Goal: Transaction & Acquisition: Purchase product/service

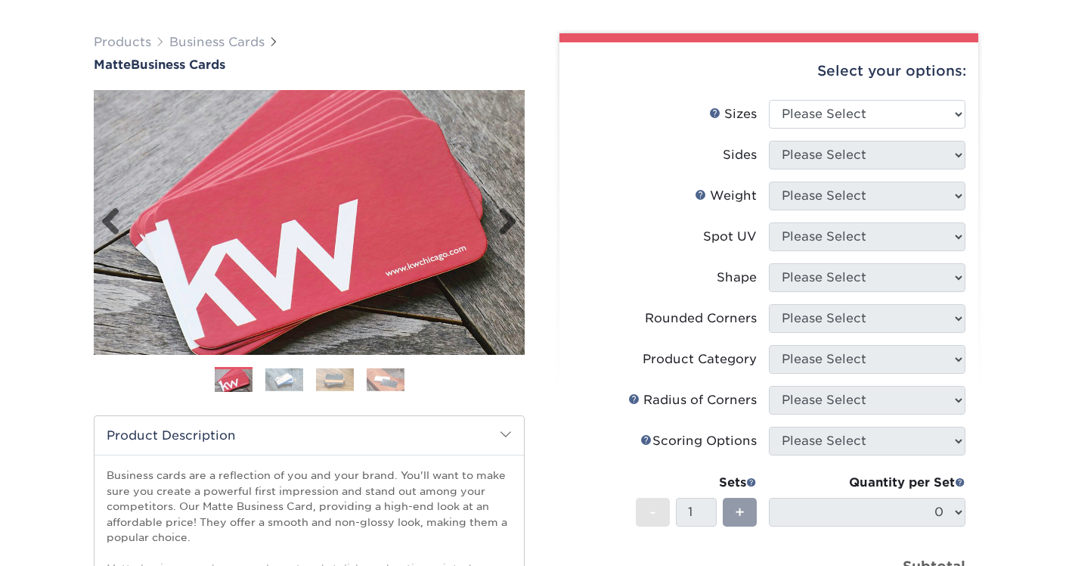
scroll to position [96, 0]
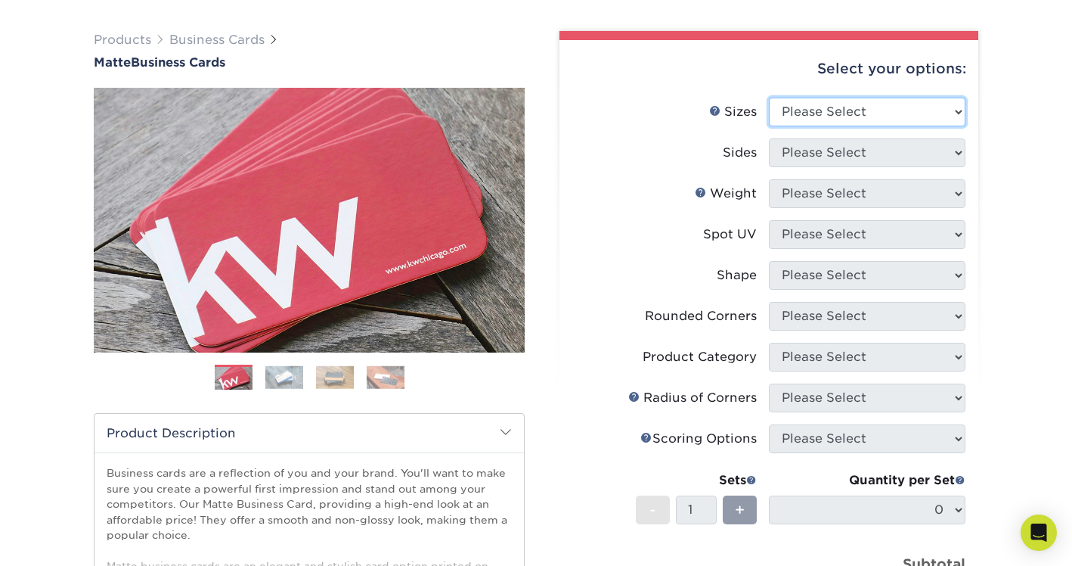
click at [823, 110] on select "Please Select 1.5" x 3.5" - Mini 1.75" x 3.5" - Mini 2" x 2" - Square 2" x 3" -…" at bounding box center [867, 112] width 197 height 29
select select "2.00x3.50"
click at [769, 98] on select "Please Select 1.5" x 3.5" - Mini 1.75" x 3.5" - Mini 2" x 2" - Square 2" x 3" -…" at bounding box center [867, 112] width 197 height 29
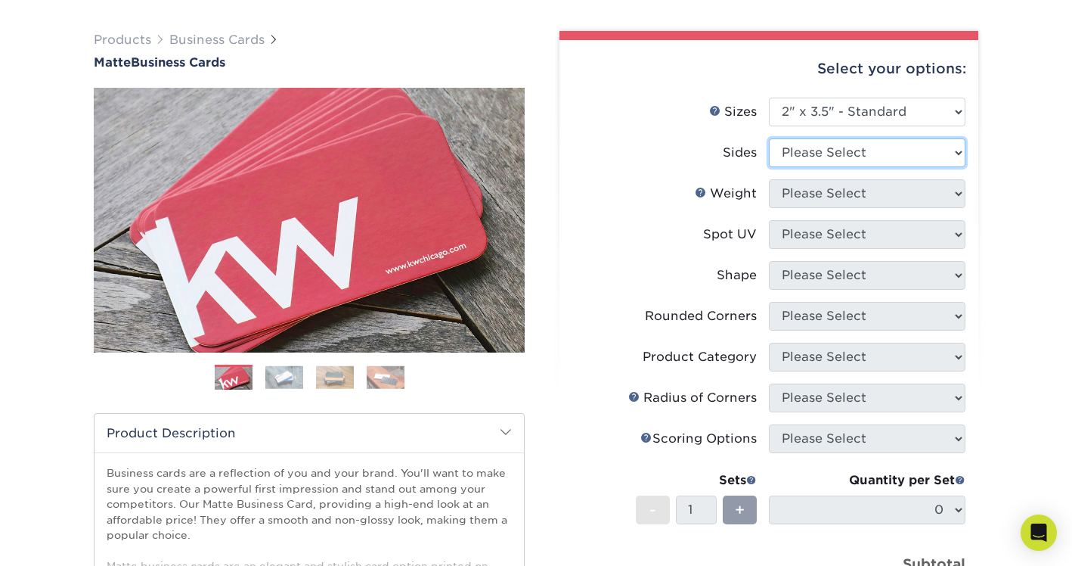
click at [829, 149] on select "Please Select Print Both Sides Print Front Only" at bounding box center [867, 152] width 197 height 29
select select "13abbda7-1d64-4f25-8bb2-c179b224825d"
click at [769, 138] on select "Please Select Print Both Sides Print Front Only" at bounding box center [867, 152] width 197 height 29
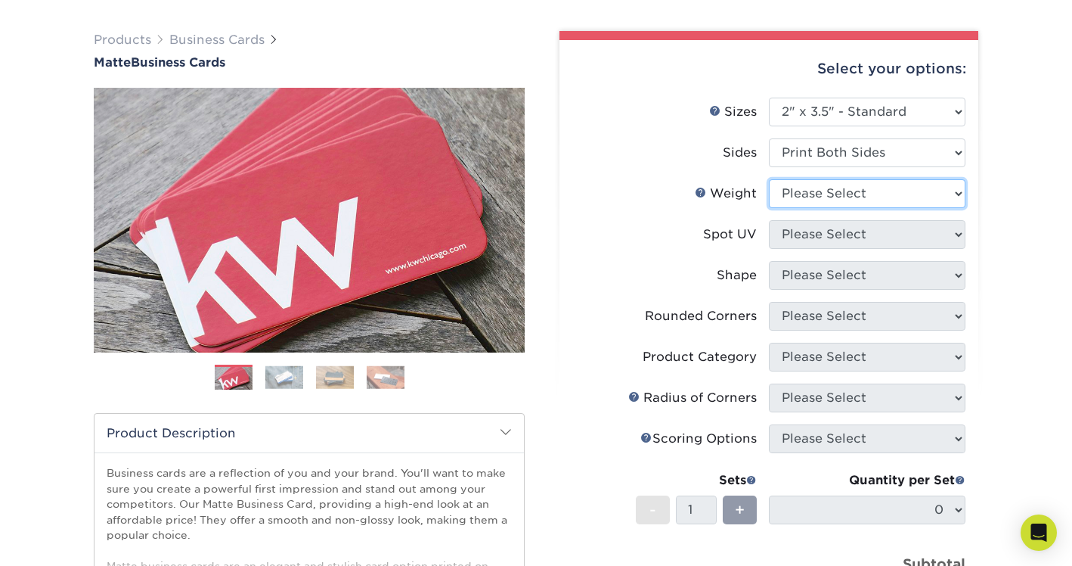
click at [833, 193] on select "Please Select 16PT 14PT" at bounding box center [867, 193] width 197 height 29
select select "16PT"
click at [769, 179] on select "Please Select 16PT 14PT" at bounding box center [867, 193] width 197 height 29
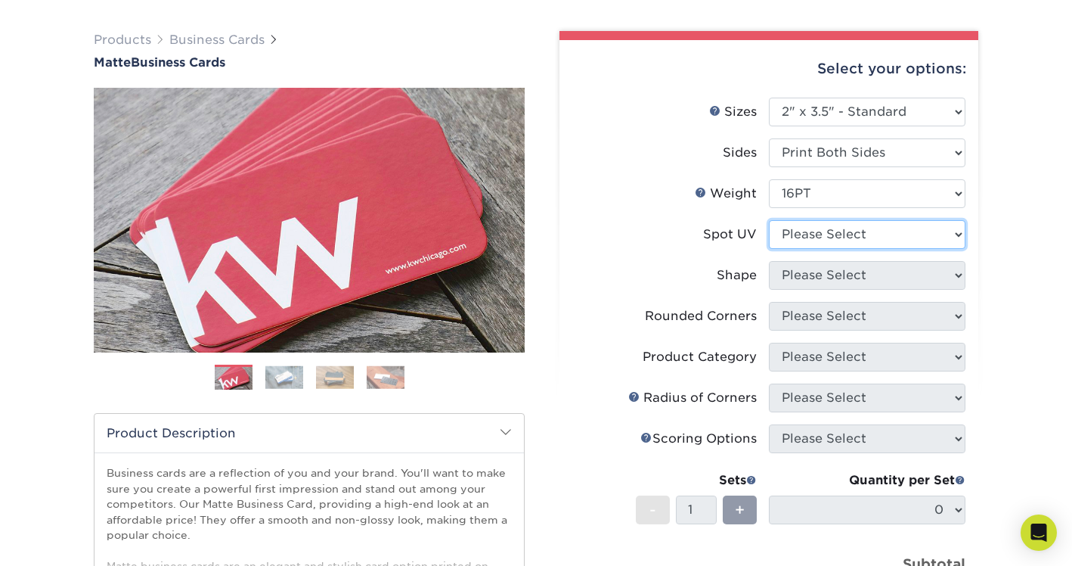
click at [834, 232] on select "Please Select No Spot UV Front and Back (Both Sides) Front Only Back Only" at bounding box center [867, 234] width 197 height 29
select select "1"
click at [769, 220] on select "Please Select No Spot UV Front and Back (Both Sides) Front Only Back Only" at bounding box center [867, 234] width 197 height 29
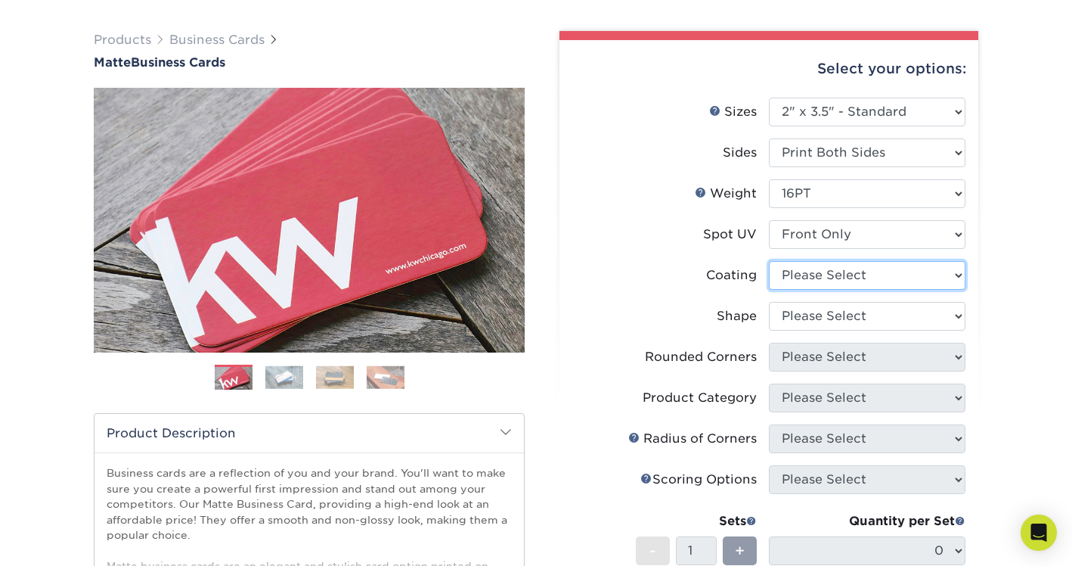
click at [823, 277] on select at bounding box center [867, 275] width 197 height 29
select select "121bb7b5-3b4d-429f-bd8d-bbf80e953313"
click at [769, 261] on select at bounding box center [867, 275] width 197 height 29
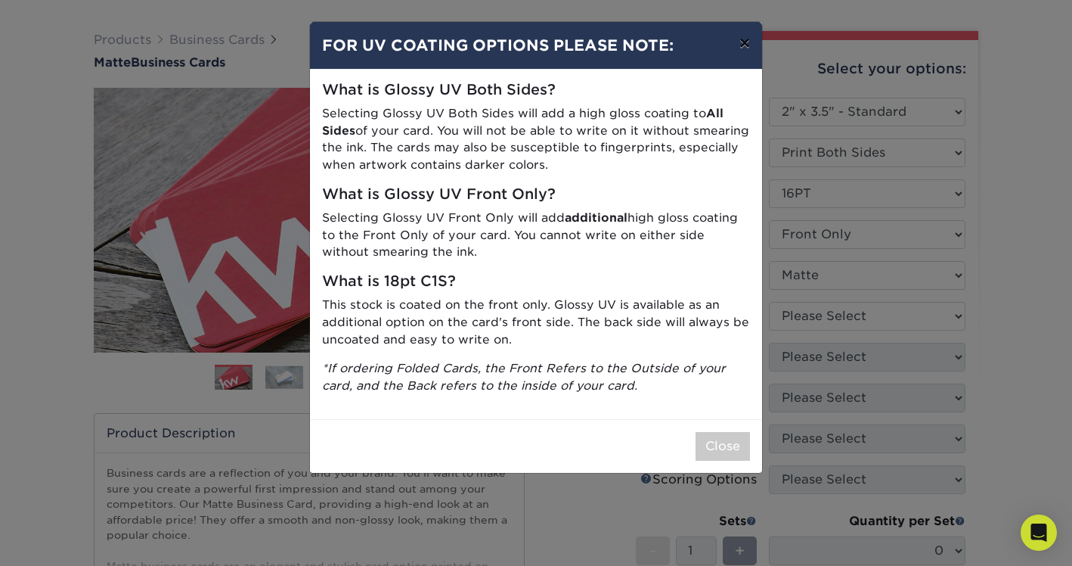
click at [743, 45] on button "×" at bounding box center [744, 43] width 35 height 42
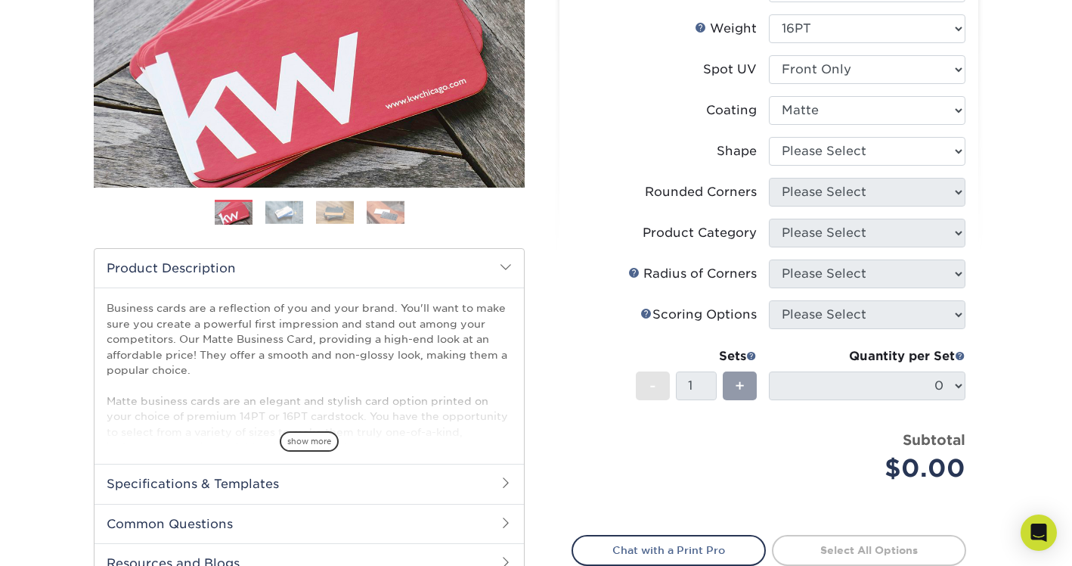
scroll to position [270, 0]
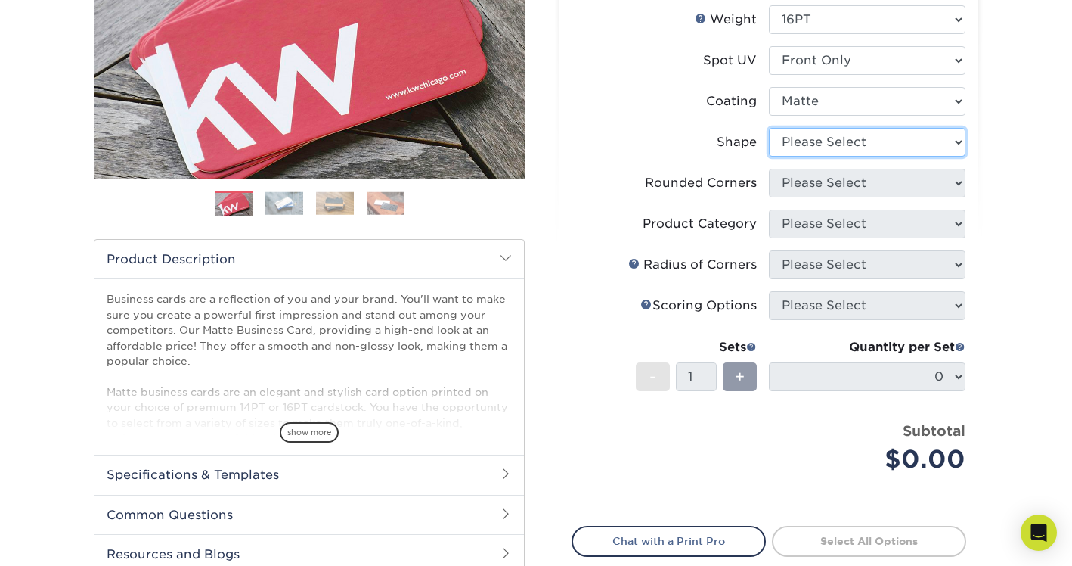
click at [947, 143] on select "Please Select Standard" at bounding box center [867, 142] width 197 height 29
select select "standard"
click at [769, 128] on select "Please Select Standard" at bounding box center [867, 142] width 197 height 29
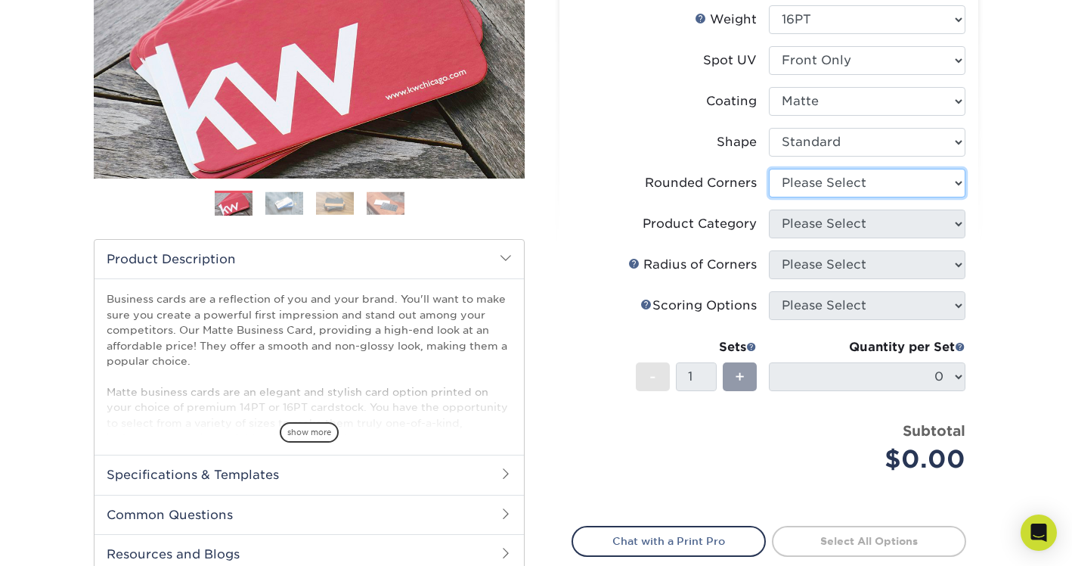
click at [959, 182] on select "Please Select Yes - Round 2 Corners Yes - Round 4 Corners No" at bounding box center [867, 183] width 197 height 29
select select "0"
click at [769, 169] on select "Please Select Yes - Round 2 Corners Yes - Round 4 Corners No" at bounding box center [867, 183] width 197 height 29
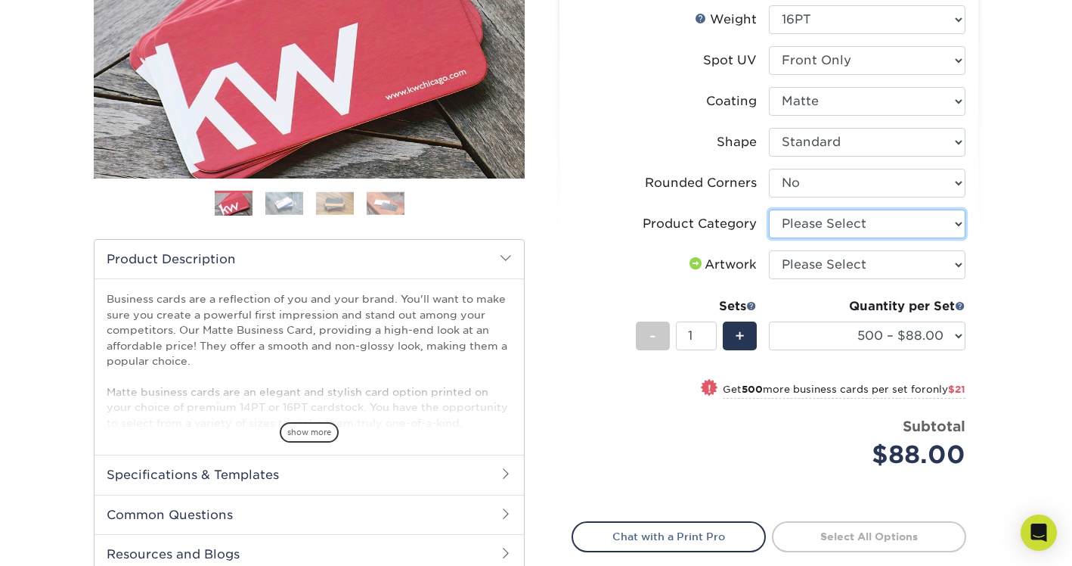
click at [947, 232] on select "Please Select Business Cards" at bounding box center [867, 223] width 197 height 29
select select "3b5148f1-0588-4f88-a218-97bcfdce65c1"
click at [769, 209] on select "Please Select Business Cards" at bounding box center [867, 223] width 197 height 29
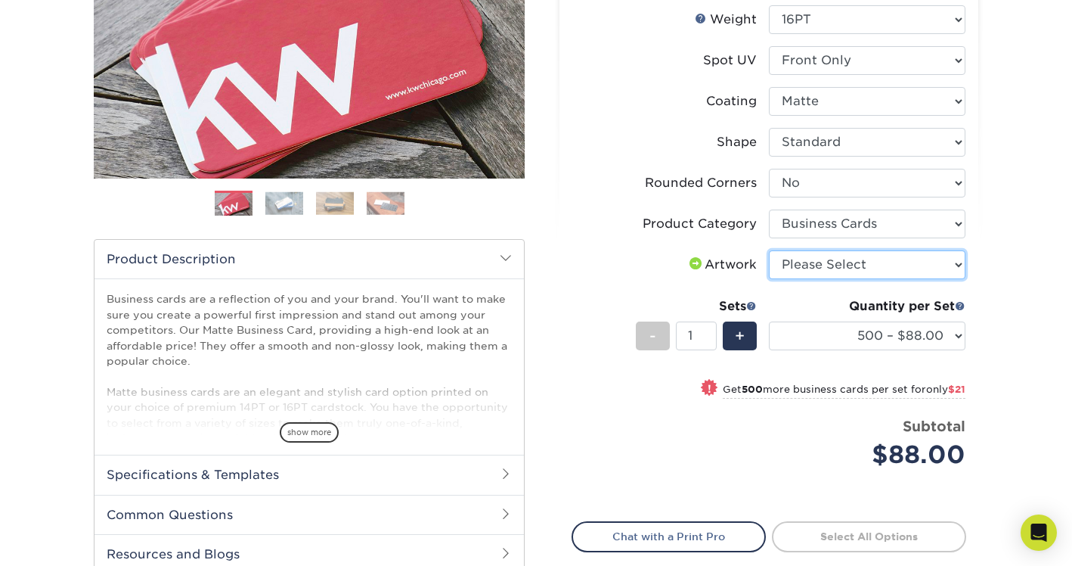
click at [946, 268] on select "Please Select I will upload files I need a design - $100" at bounding box center [867, 264] width 197 height 29
select select "upload"
click at [769, 250] on select "Please Select I will upload files I need a design - $100" at bounding box center [867, 264] width 197 height 29
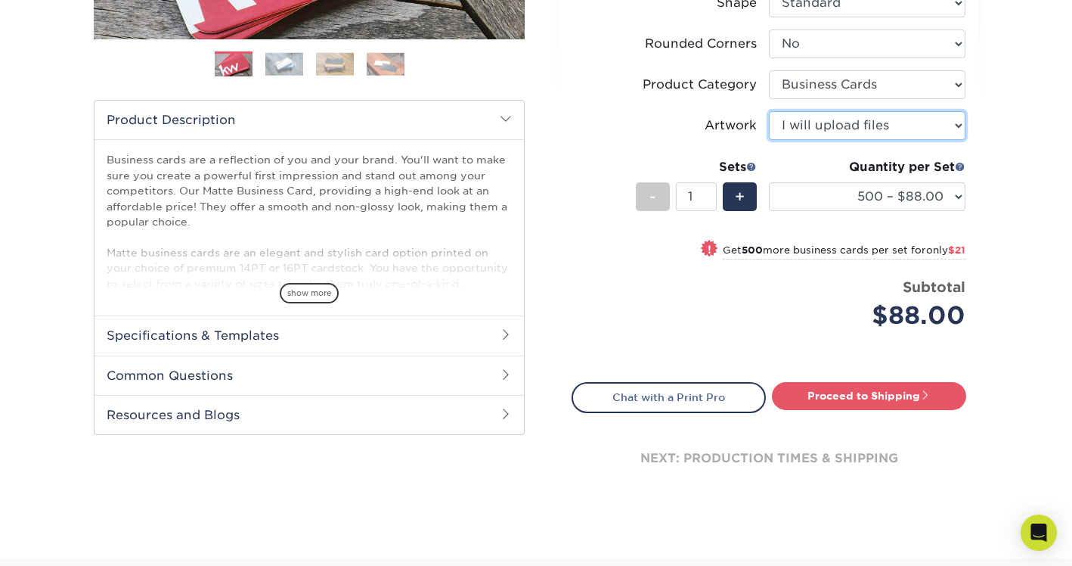
scroll to position [411, 0]
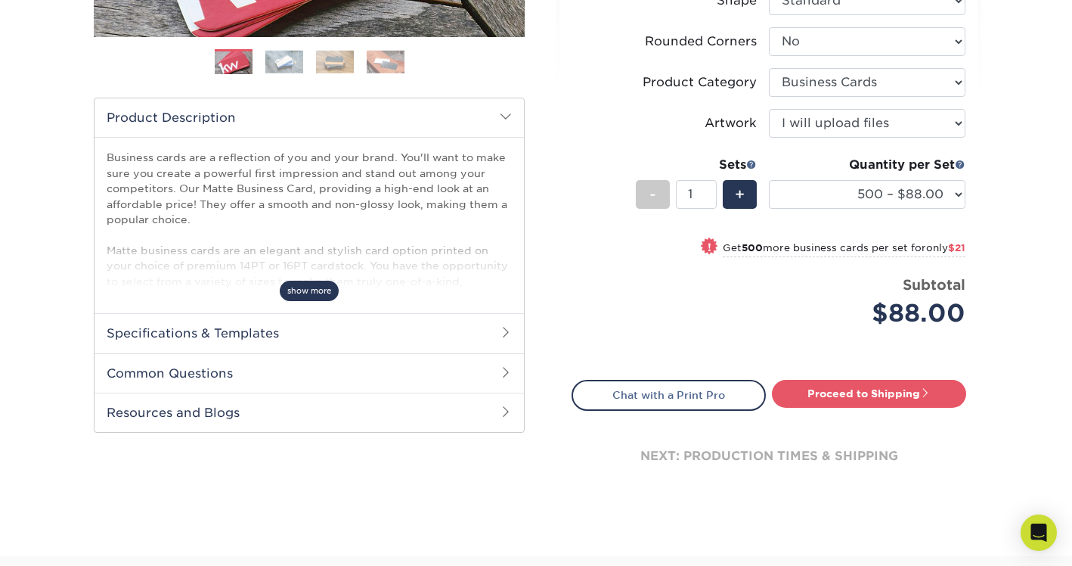
click at [309, 292] on span "show more" at bounding box center [309, 291] width 59 height 20
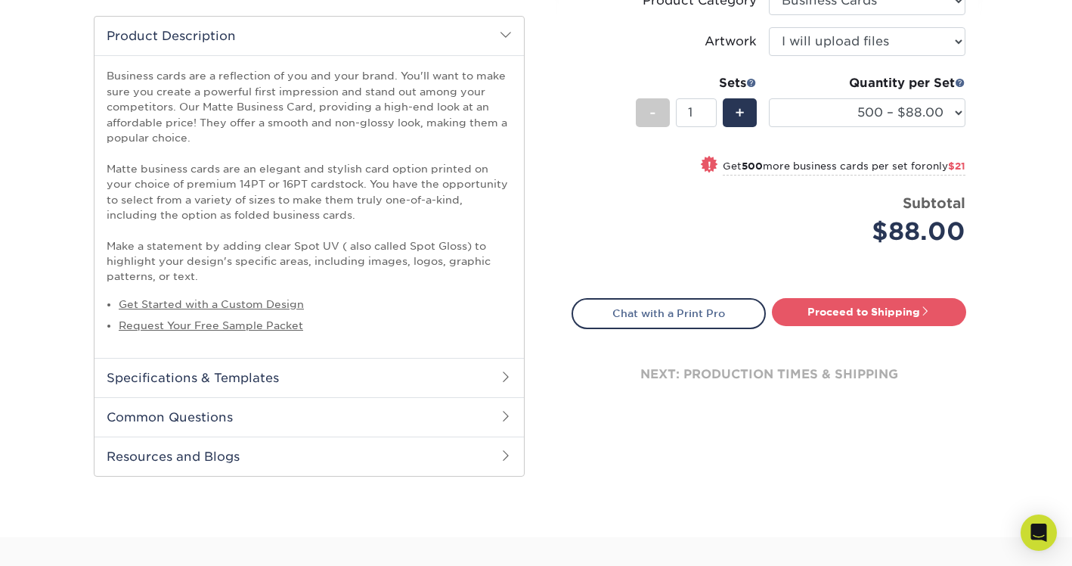
scroll to position [494, 0]
click at [1041, 536] on icon "Open Intercom Messenger" at bounding box center [1039, 532] width 20 height 20
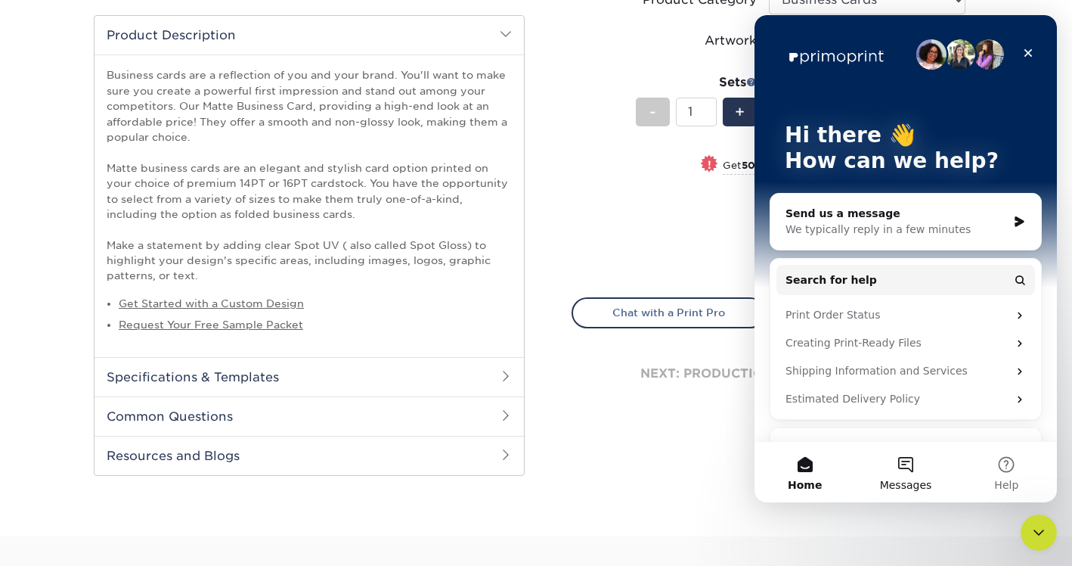
scroll to position [0, 0]
click at [871, 227] on div "We typically reply in a few minutes" at bounding box center [897, 230] width 222 height 16
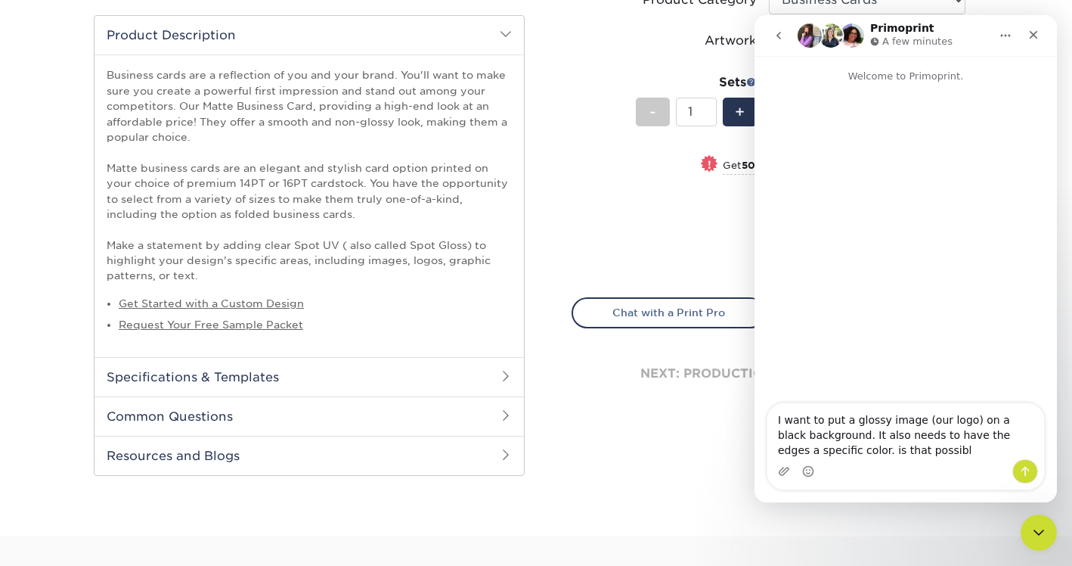
type textarea "I want to put a glossy image (our logo) on a black background. It also needs to…"
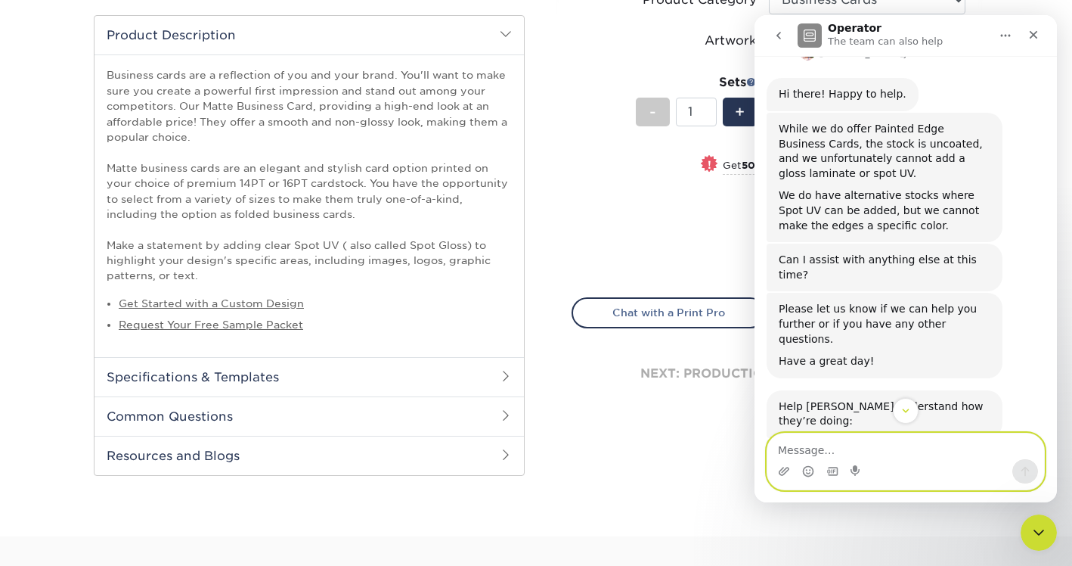
scroll to position [147, 0]
